Goal: Task Accomplishment & Management: Manage account settings

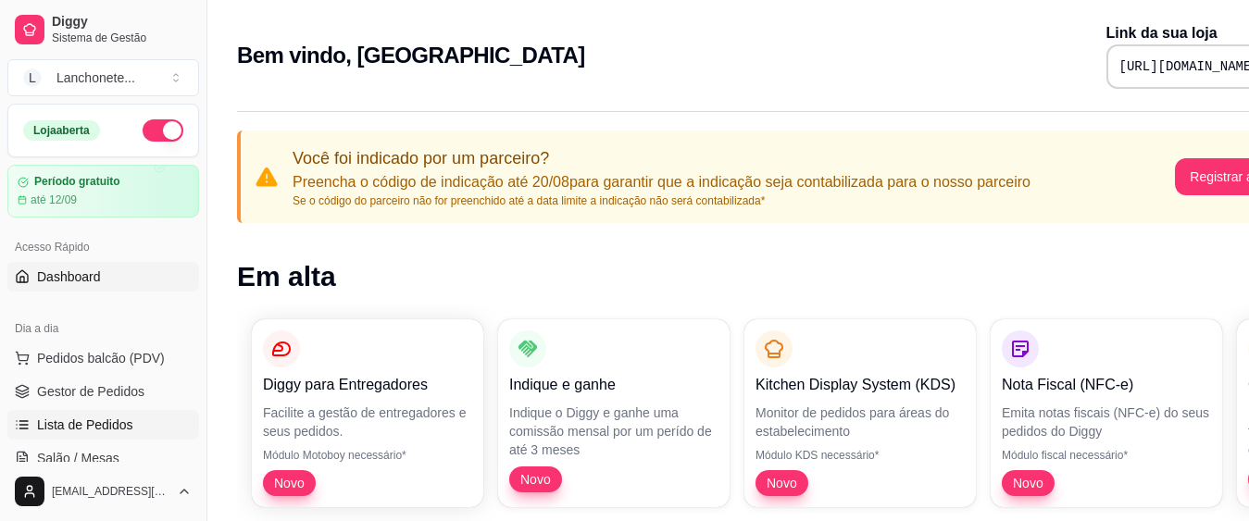
click at [100, 426] on span "Lista de Pedidos" at bounding box center [85, 425] width 96 height 19
click at [108, 422] on span "Lista de Pedidos" at bounding box center [85, 425] width 96 height 19
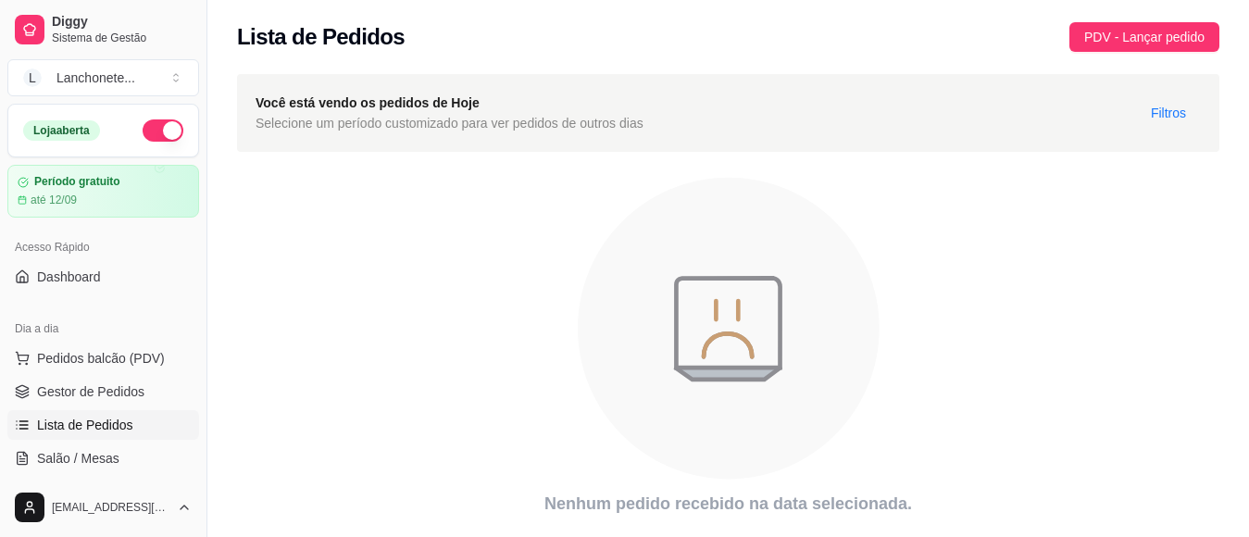
scroll to position [55, 0]
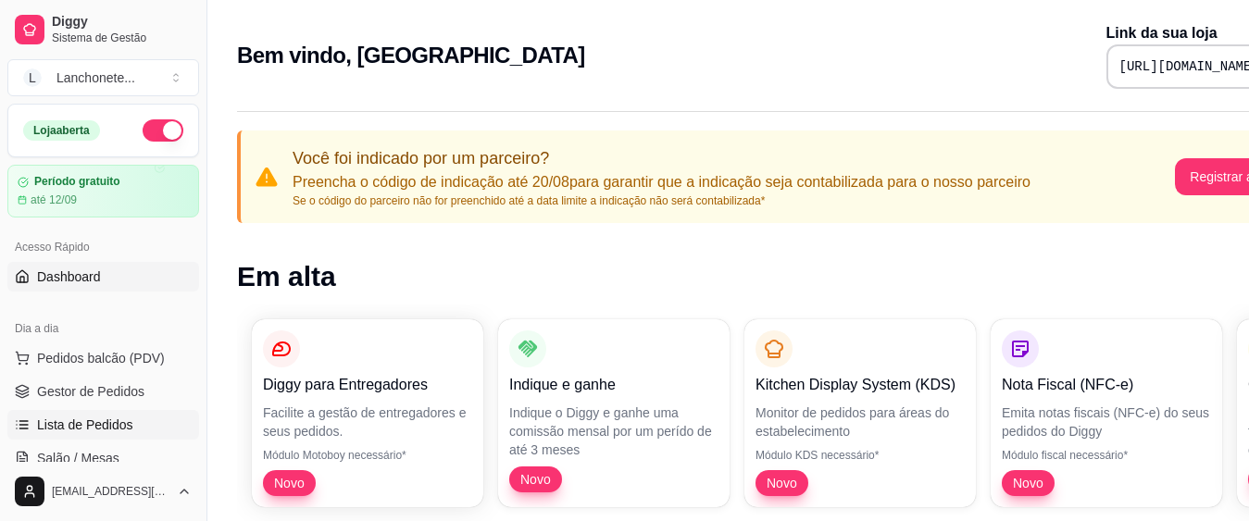
click at [138, 431] on link "Lista de Pedidos" at bounding box center [103, 425] width 192 height 30
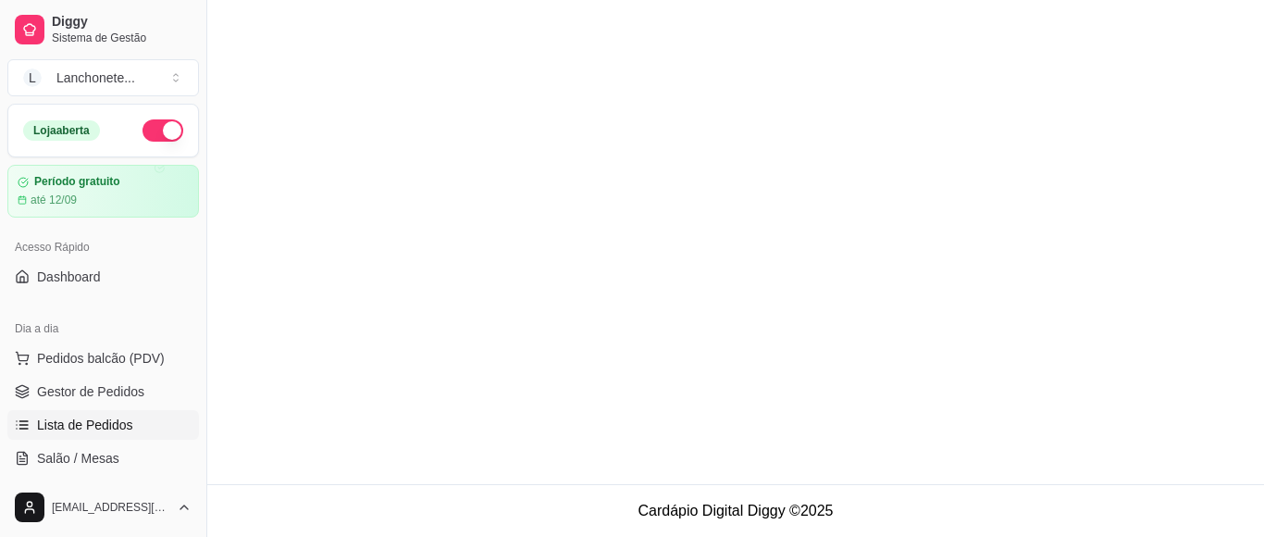
click at [138, 431] on link "Lista de Pedidos" at bounding box center [103, 425] width 192 height 30
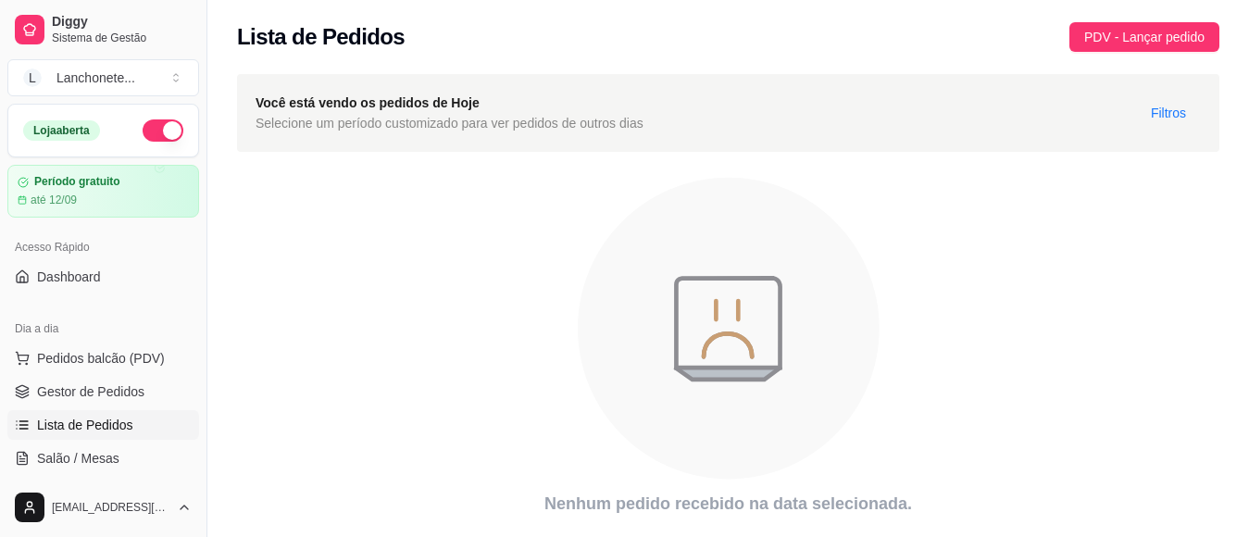
click at [865, 56] on div "Lista de Pedidos PDV - Lançar pedido" at bounding box center [727, 31] width 1041 height 63
click at [863, 56] on div "Lista de Pedidos PDV - Lançar pedido" at bounding box center [727, 31] width 1041 height 63
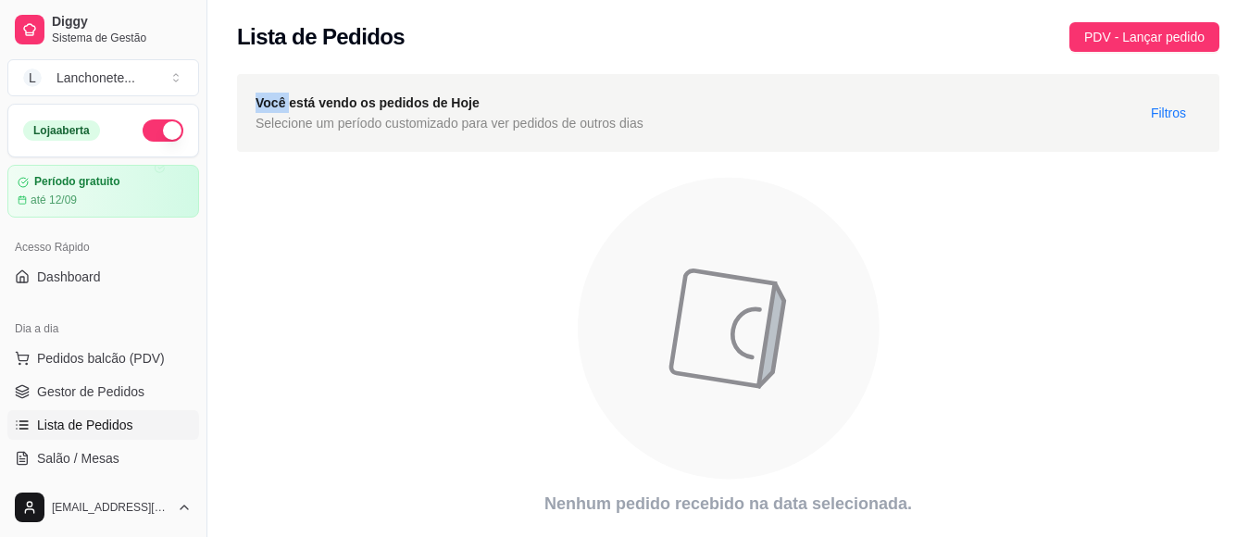
scroll to position [55, 0]
